Goal: Information Seeking & Learning: Learn about a topic

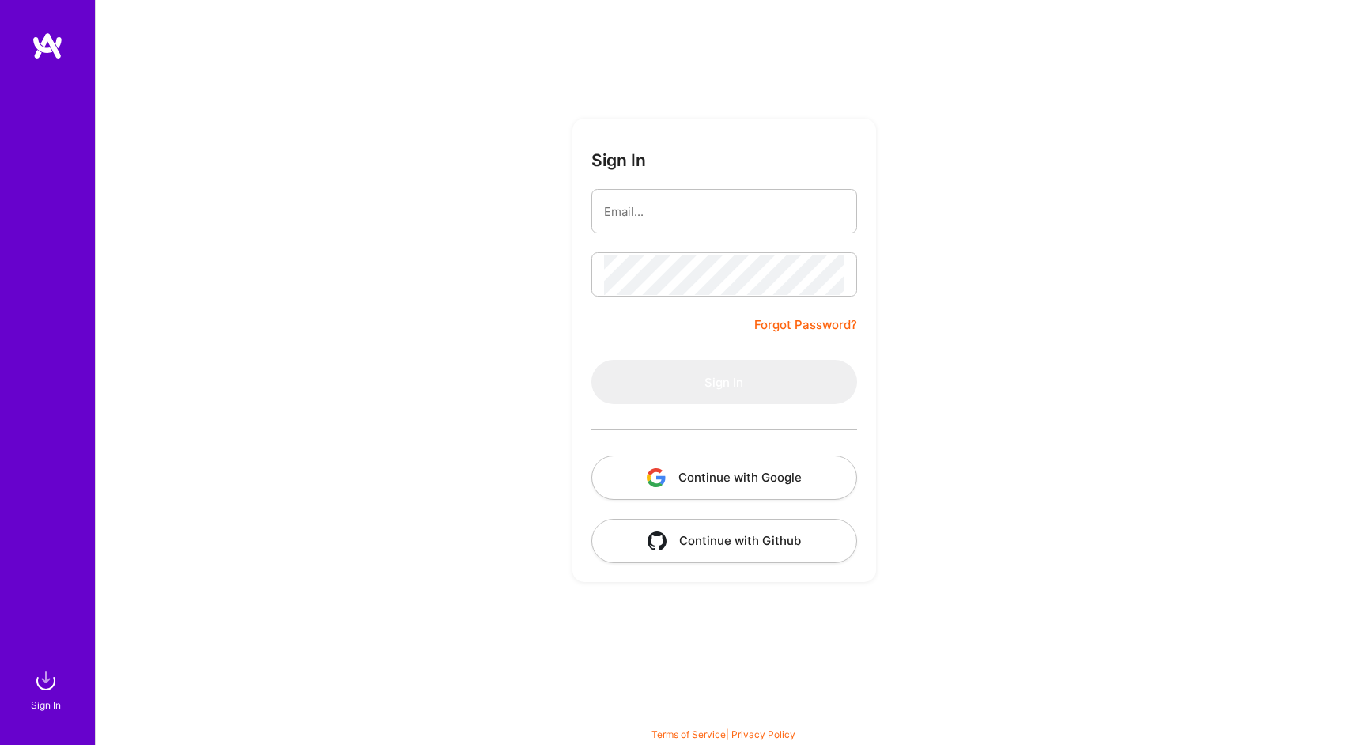
type input "[EMAIL_ADDRESS][DOMAIN_NAME]"
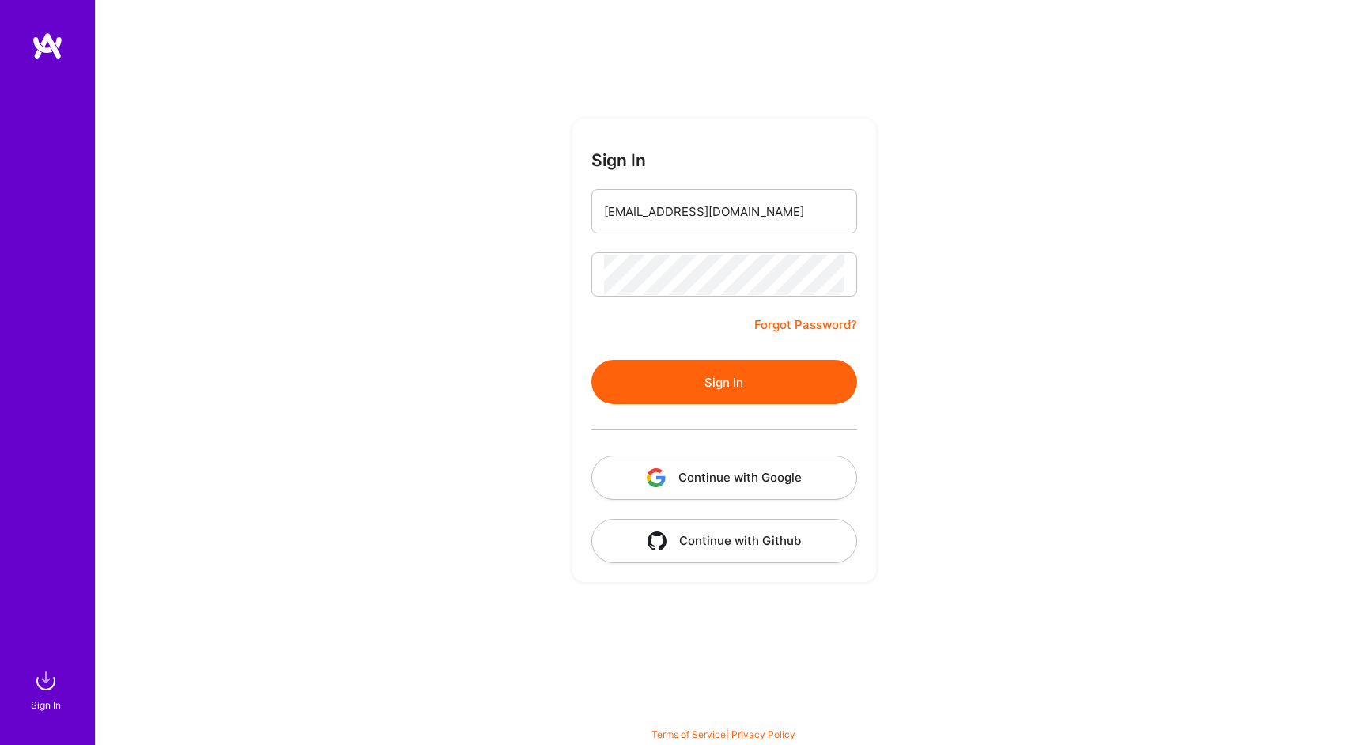
click at [743, 485] on button "Continue with Google" at bounding box center [724, 477] width 266 height 44
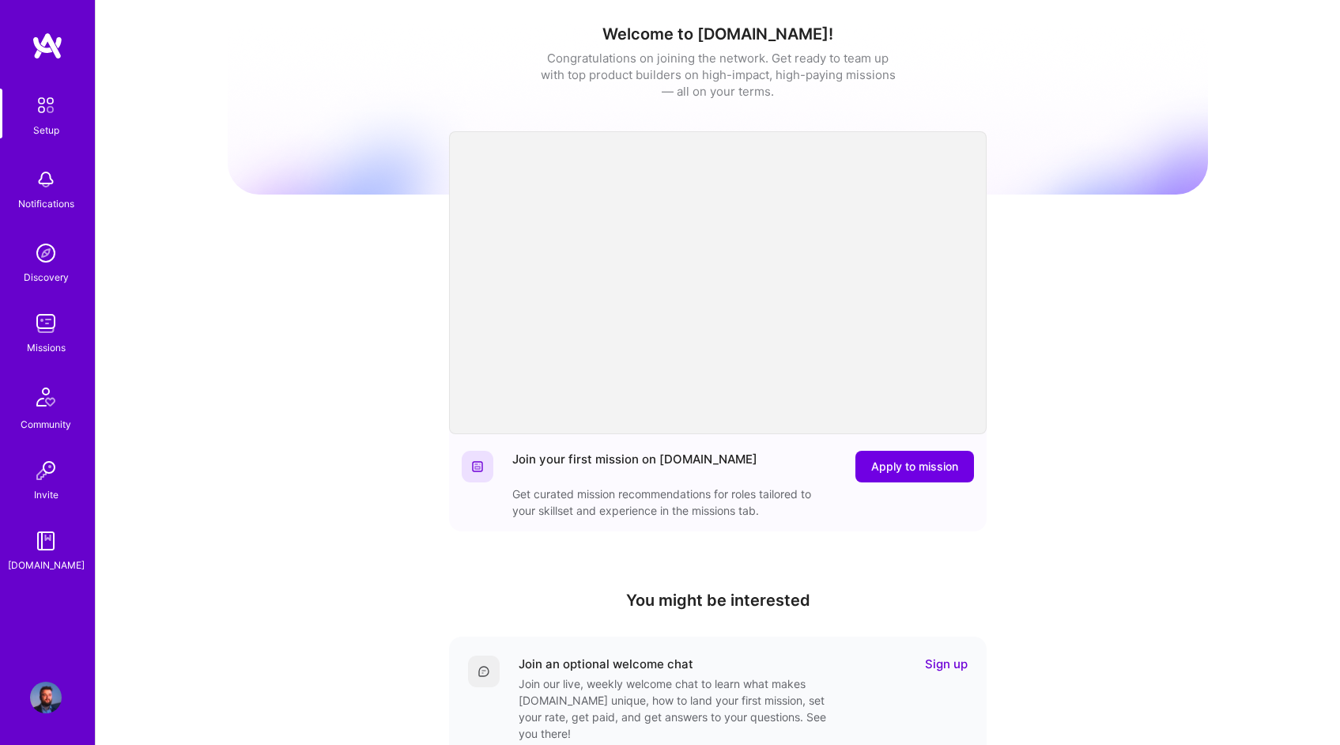
click at [55, 314] on img at bounding box center [46, 324] width 32 height 32
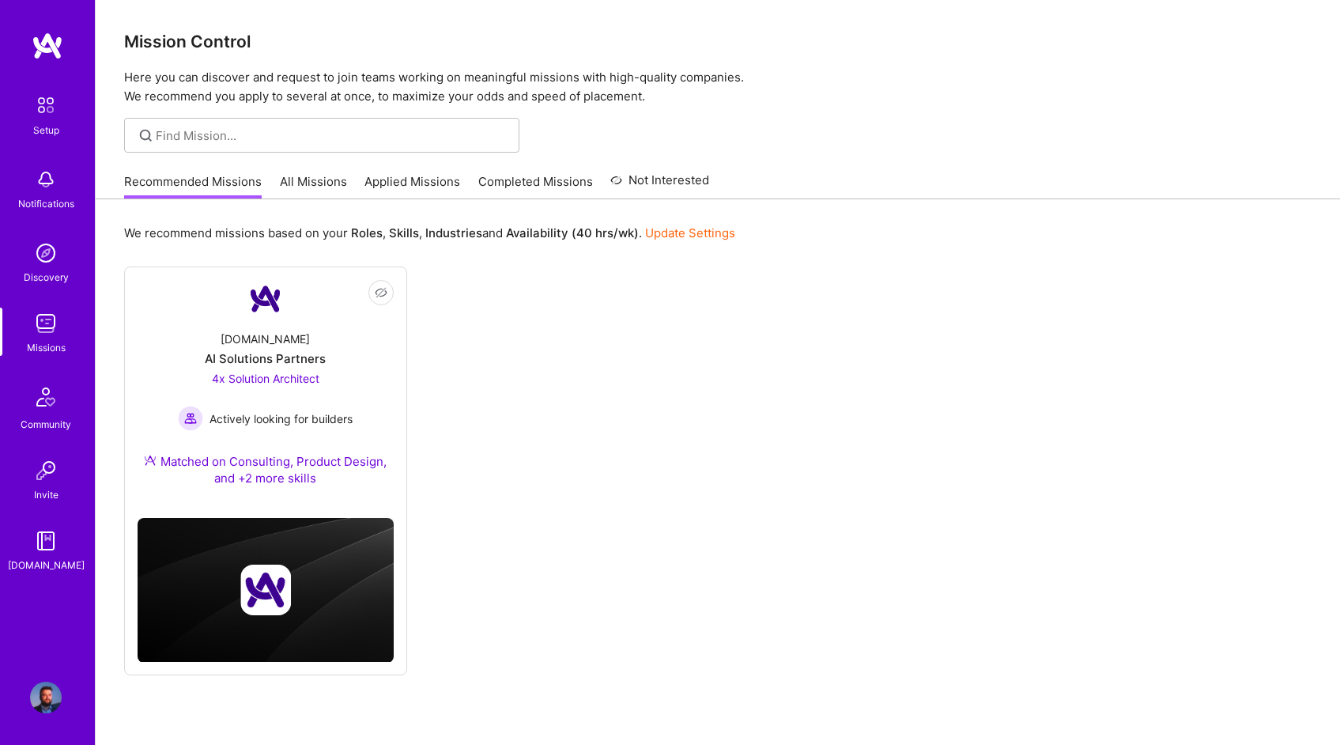
click at [268, 144] on div at bounding box center [321, 135] width 395 height 35
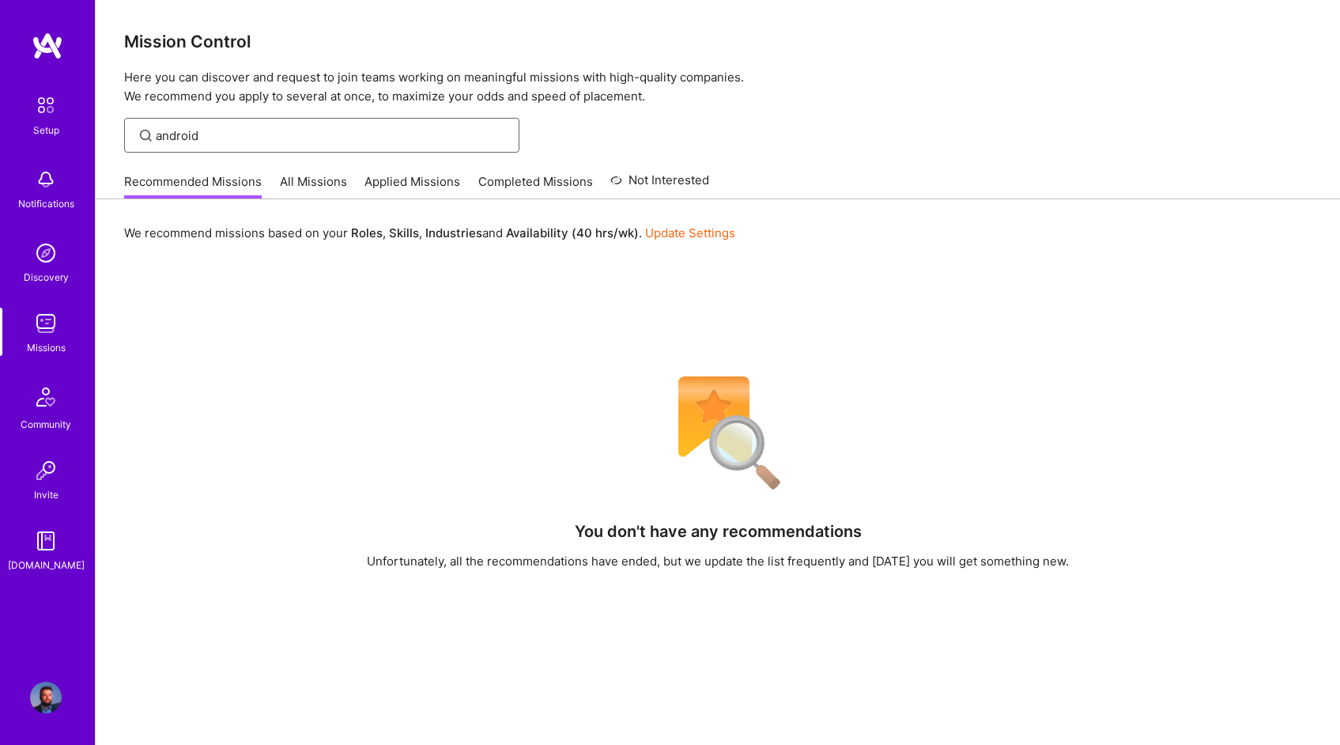
type input "android"
click at [315, 190] on link "All Missions" at bounding box center [313, 186] width 67 height 26
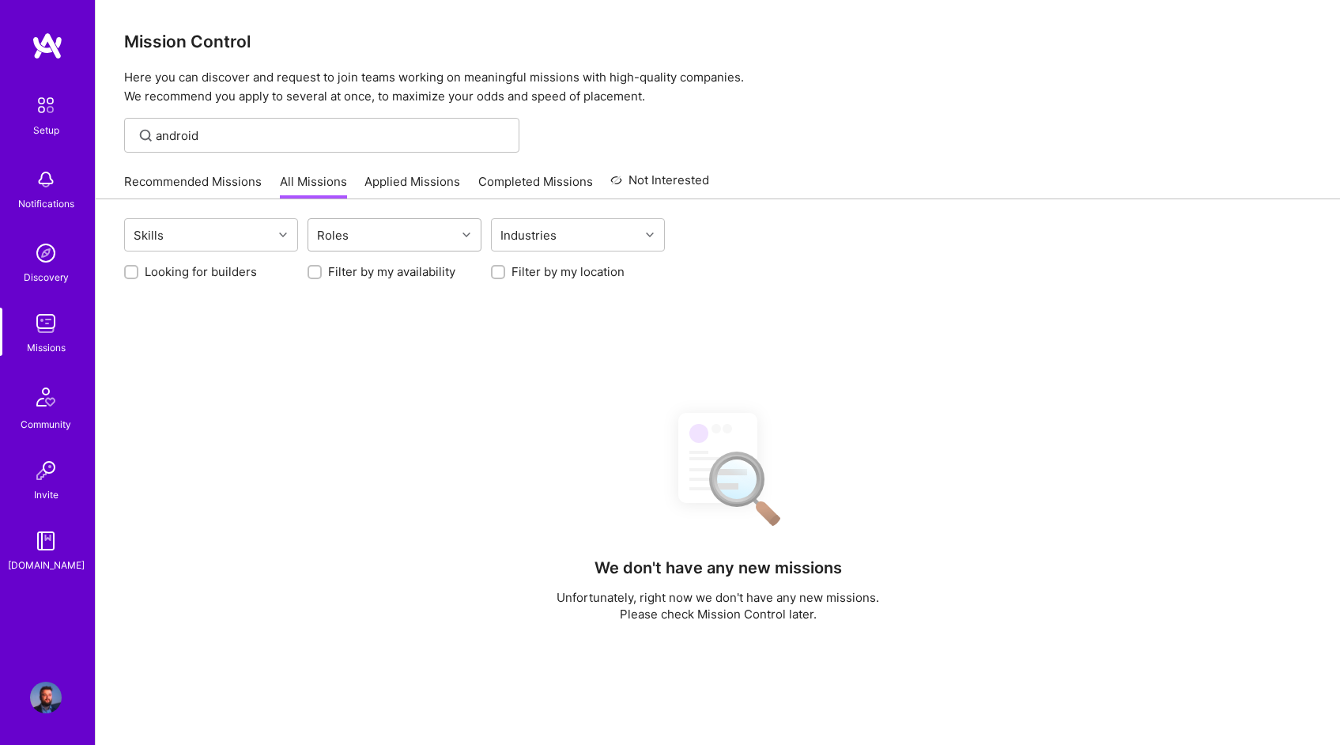
click at [362, 240] on div "Roles" at bounding box center [382, 235] width 148 height 32
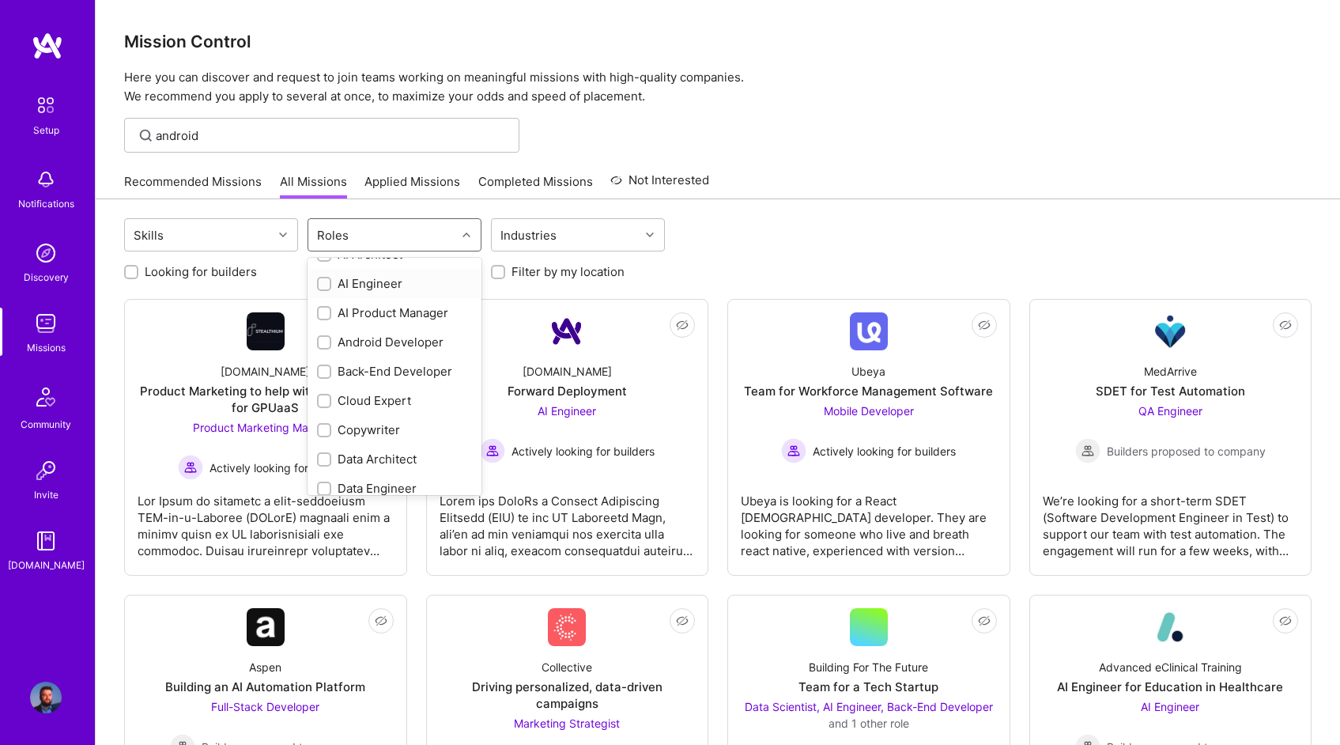
scroll to position [25, 0]
click at [363, 345] on div "Android Developer" at bounding box center [394, 338] width 155 height 17
checkbox input "true"
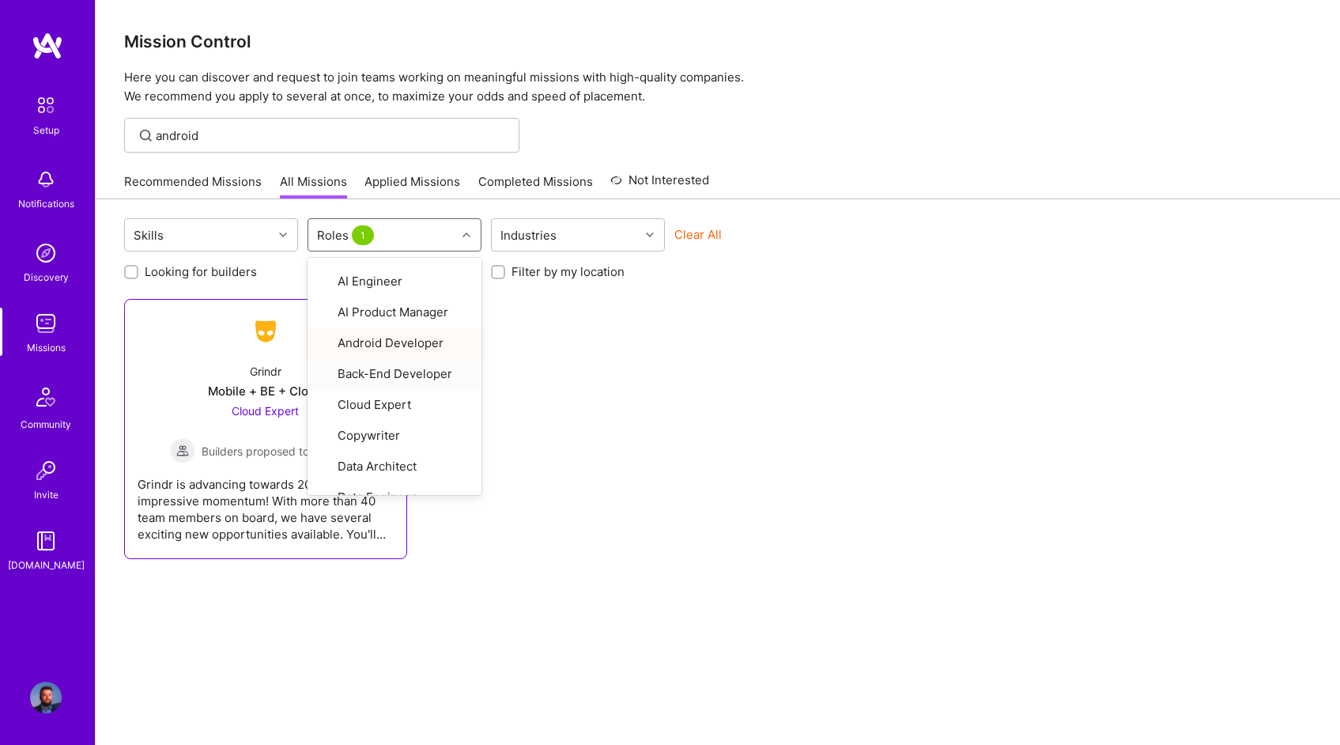
click at [228, 410] on div "Cloud Expert Builders proposed to company" at bounding box center [265, 432] width 191 height 61
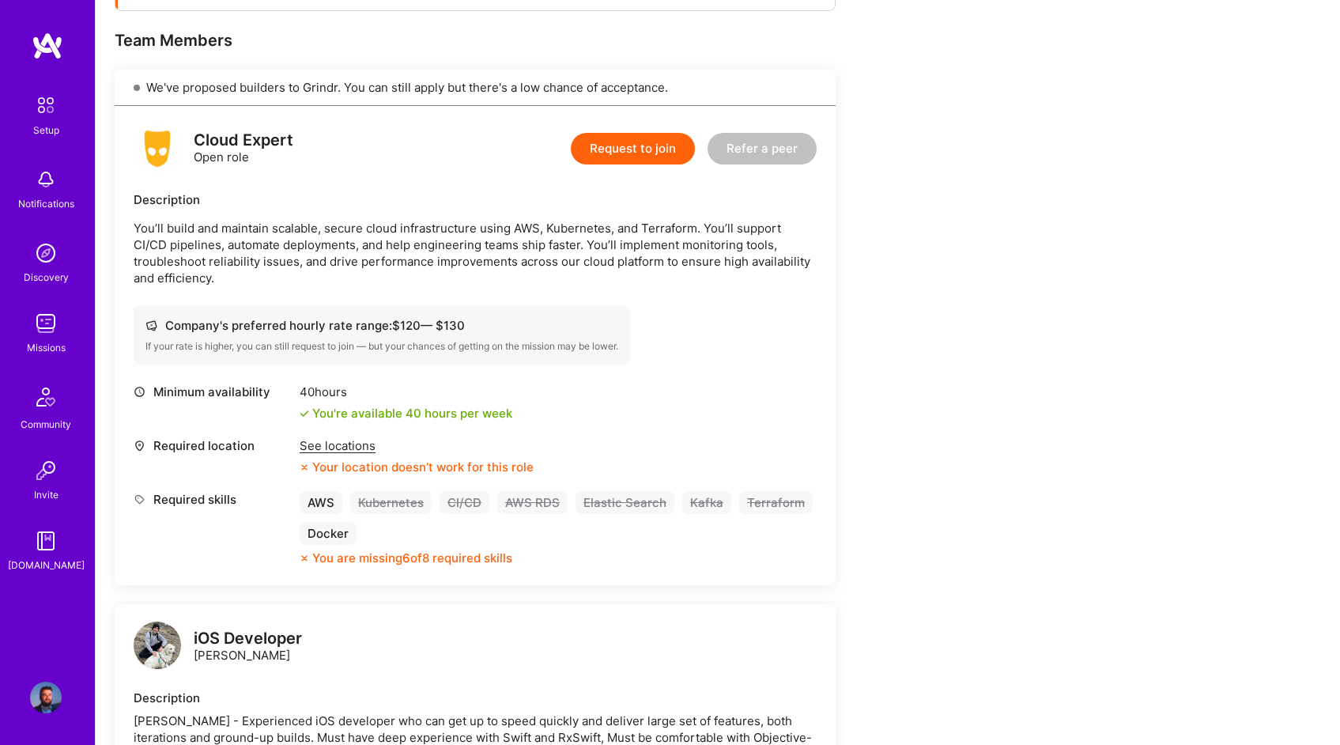
scroll to position [306, 0]
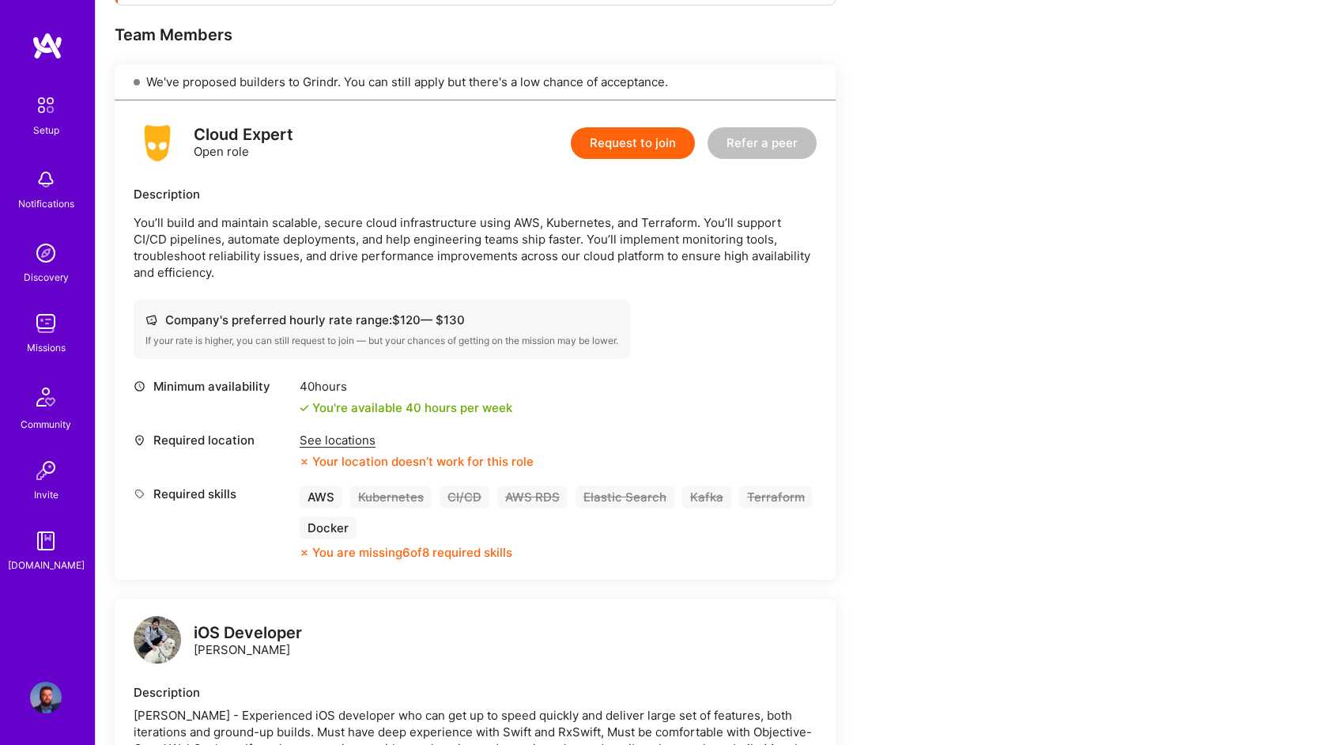
click at [355, 432] on div "See locations" at bounding box center [417, 440] width 234 height 17
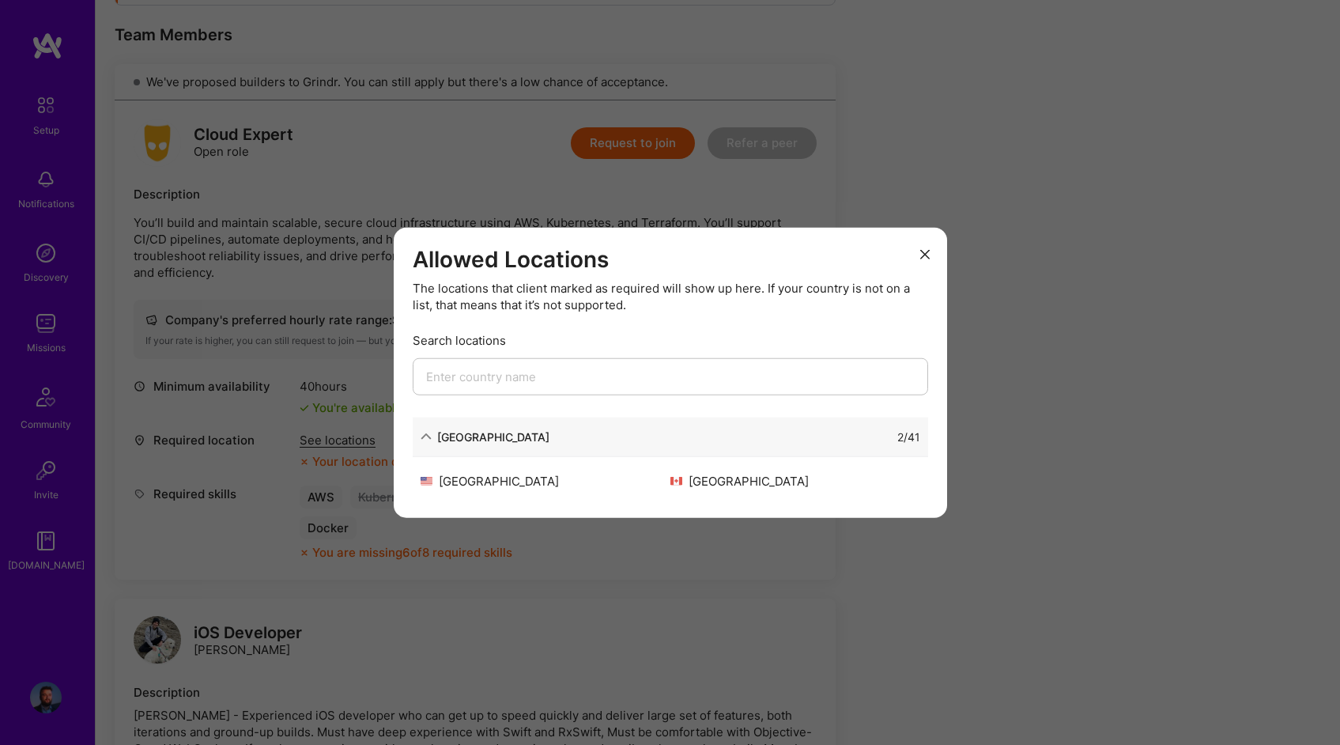
click at [931, 254] on button "modal" at bounding box center [925, 253] width 19 height 26
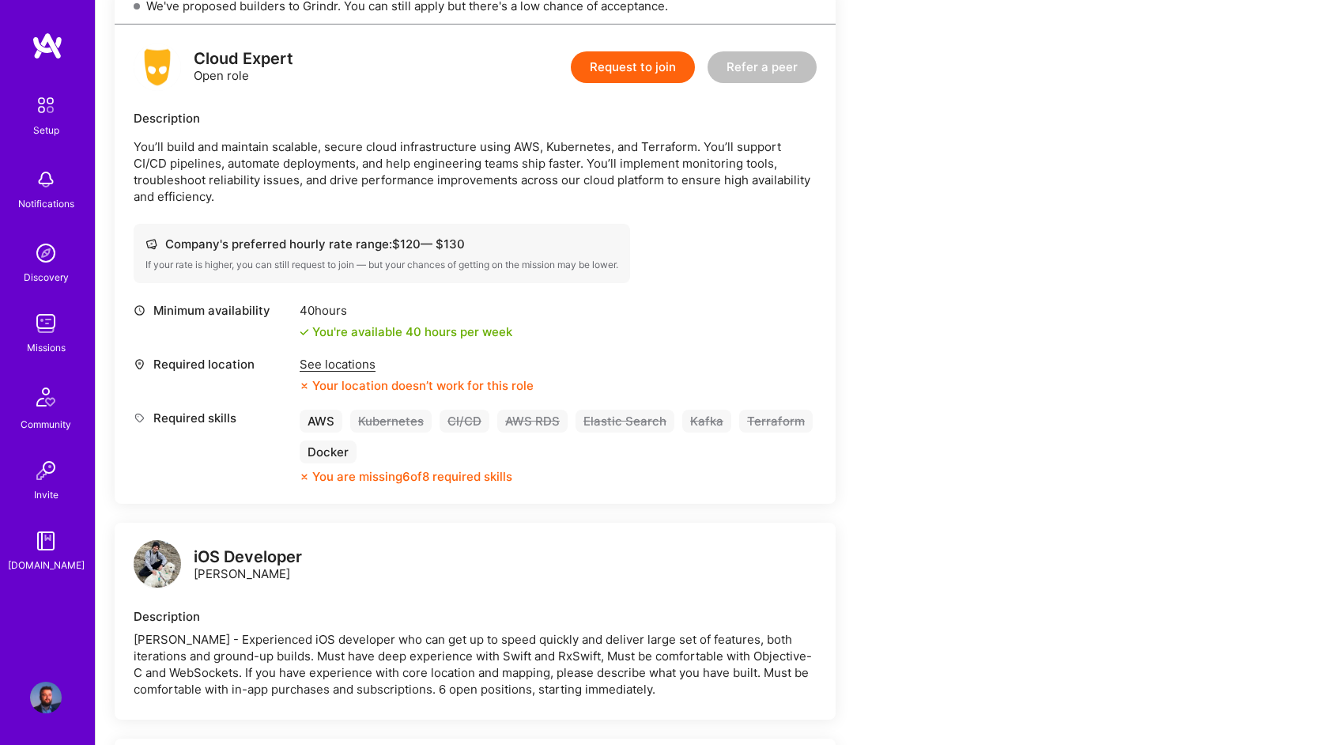
scroll to position [0, 0]
